Goal: Find specific page/section: Find specific page/section

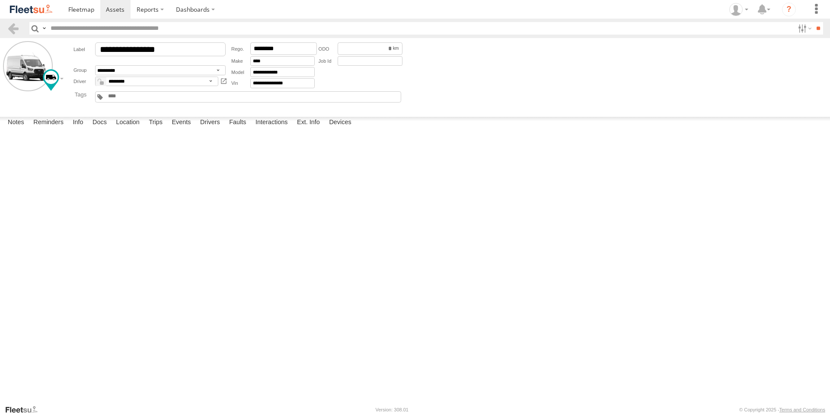
scroll to position [43, 0]
click at [82, 8] on span at bounding box center [81, 9] width 26 height 8
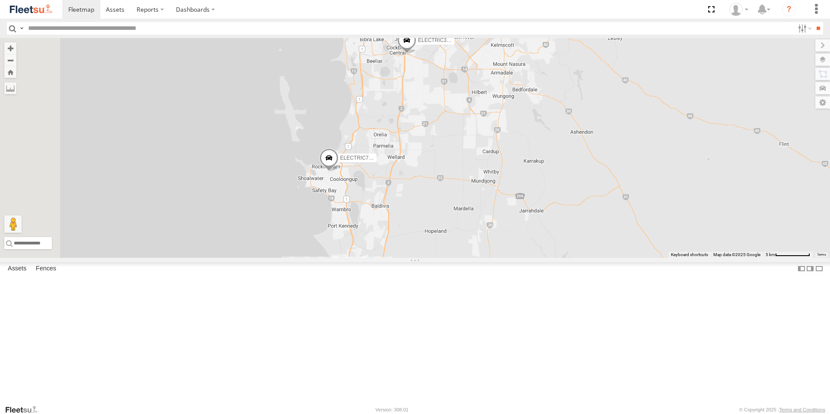
drag, startPoint x: 547, startPoint y: 355, endPoint x: 553, endPoint y: 226, distance: 129.0
click at [553, 226] on div "ELECTRIC7 - John ELECTRIC5 - George ELECTRIC3 - Leo ELECTRC18 - Gav 2 ELECTRC12…" at bounding box center [415, 148] width 830 height 220
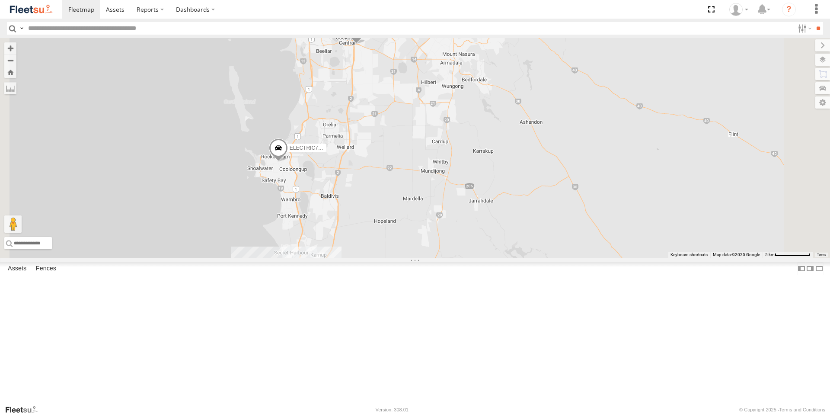
drag, startPoint x: 502, startPoint y: 286, endPoint x: 451, endPoint y: 275, distance: 51.7
click at [451, 258] on div "ELECTRIC7 - John ELECTRIC5 - George ELECTRIC3 - Leo ELECTRC18 - Gav 2 ELECTRC12…" at bounding box center [415, 148] width 830 height 220
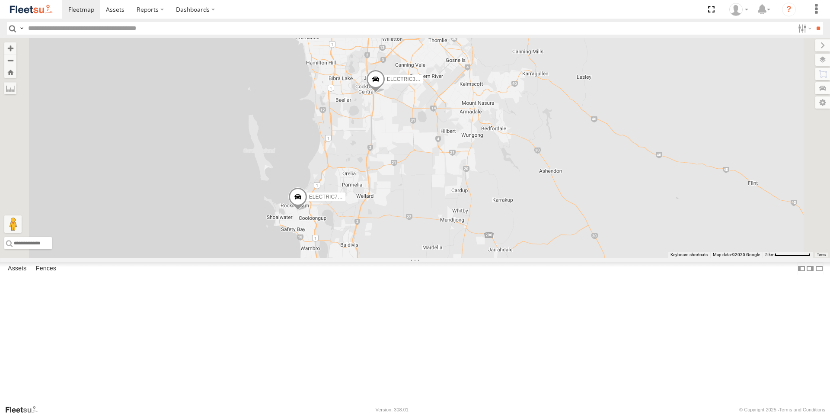
drag, startPoint x: 417, startPoint y: 132, endPoint x: 429, endPoint y: 154, distance: 24.0
click at [429, 154] on div "ELECTRIC7 - John ELECTRIC5 - George ELECTRIC3 - Leo ELECTRC18 - Gav ELECTRC12 -…" at bounding box center [415, 148] width 830 height 220
